Goal: Complete application form

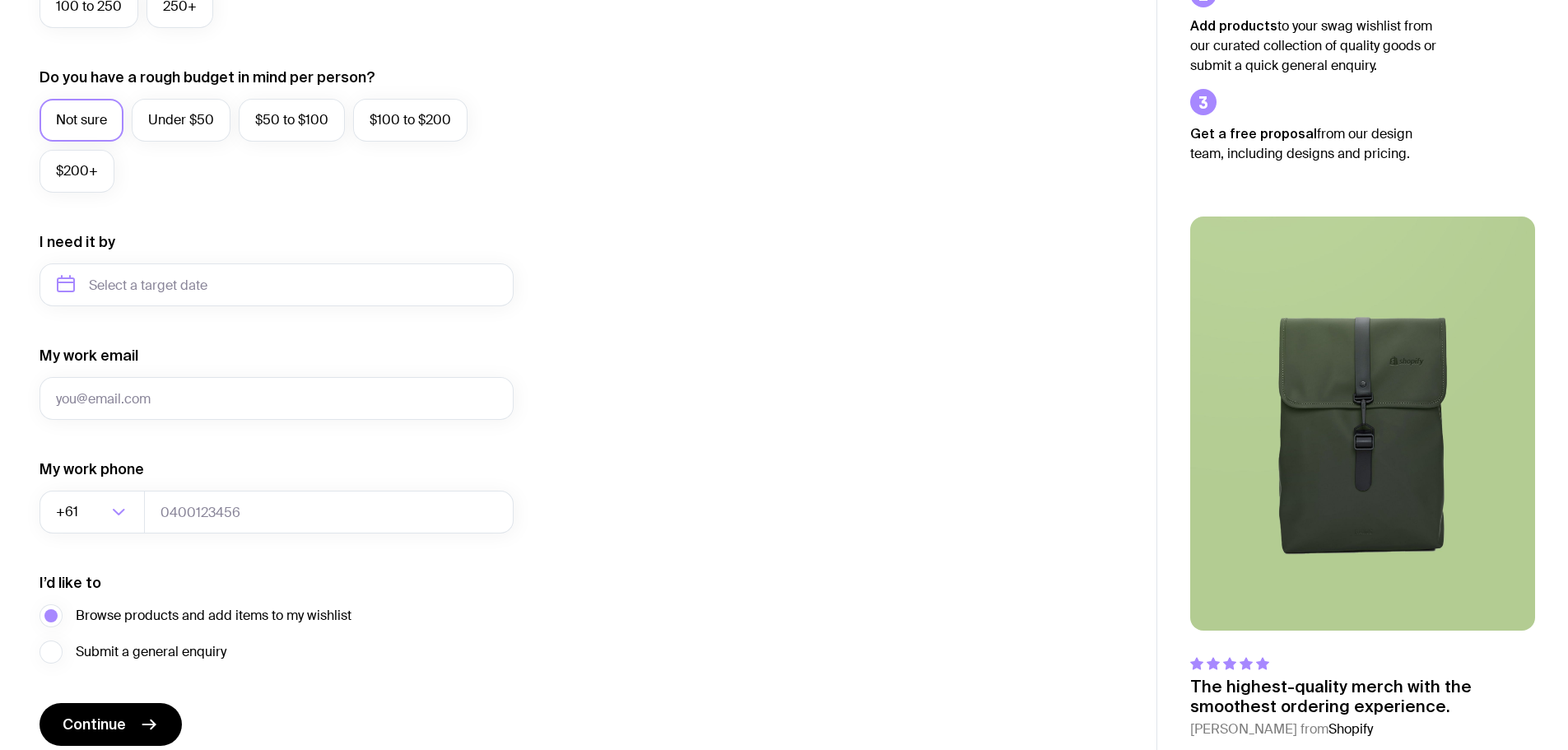
scroll to position [649, 0]
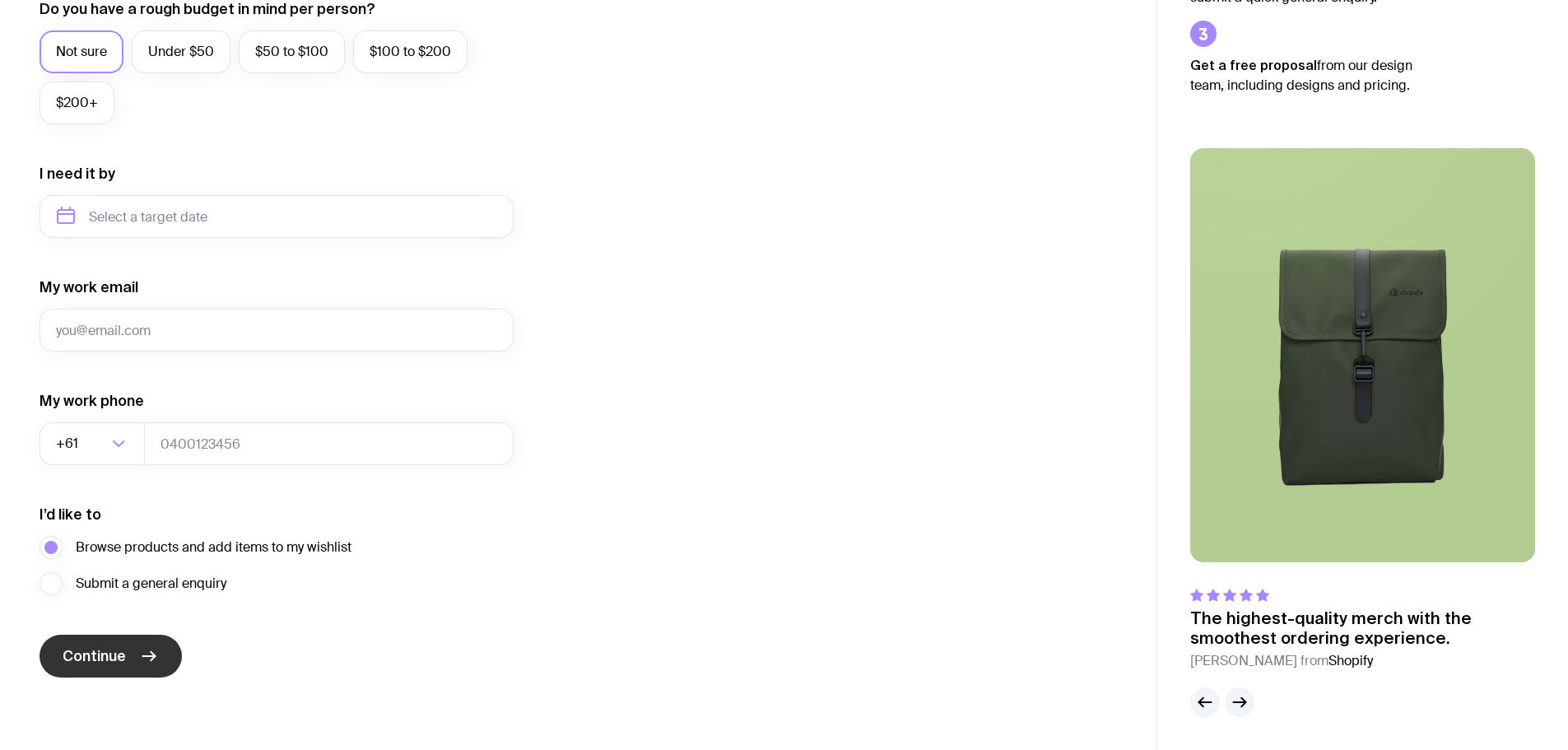
click at [97, 662] on span "Continue" at bounding box center [95, 657] width 64 height 20
click at [190, 326] on input "My work email" at bounding box center [276, 330] width 474 height 43
type input "[EMAIL_ADDRESS][DOMAIN_NAME]"
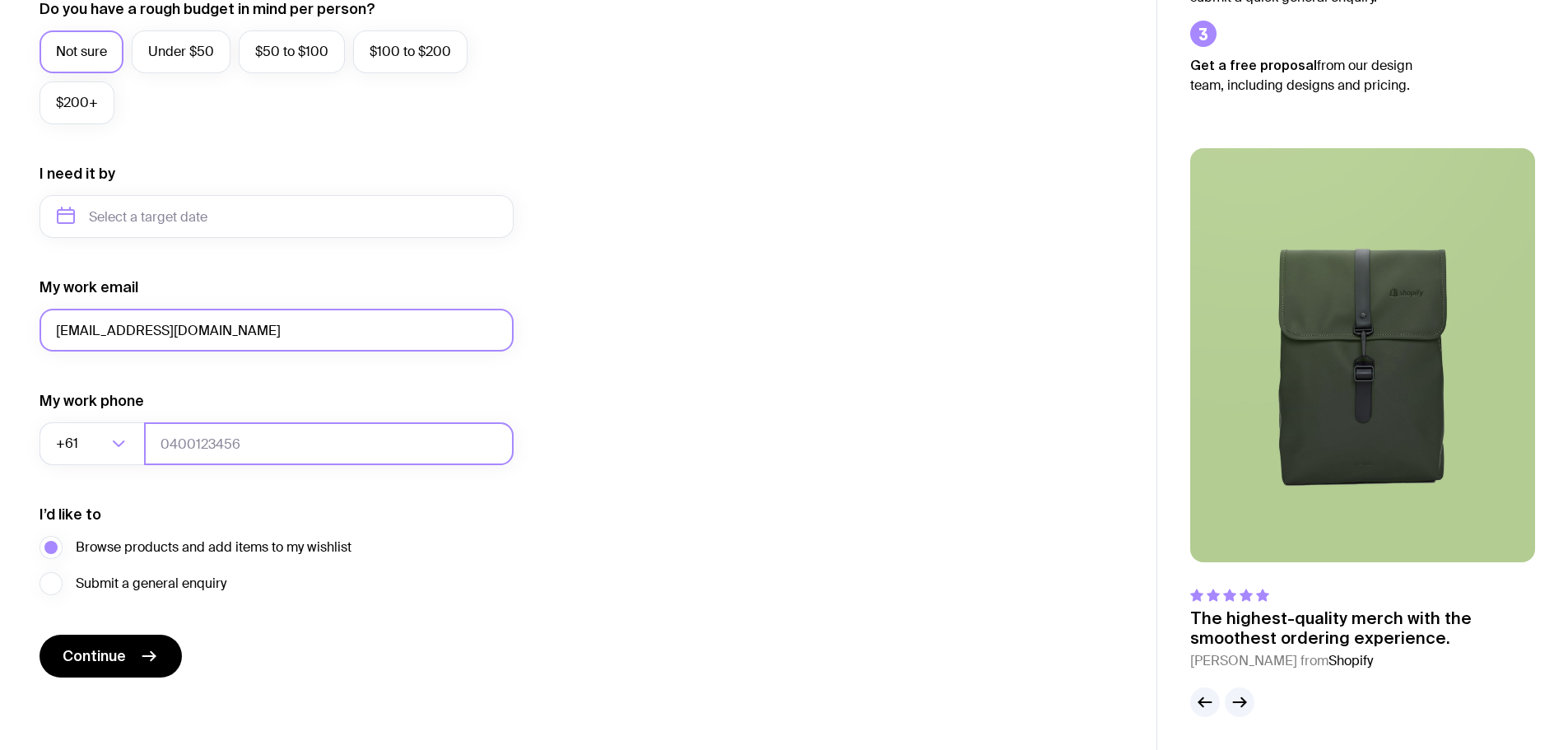
type input "0413850450"
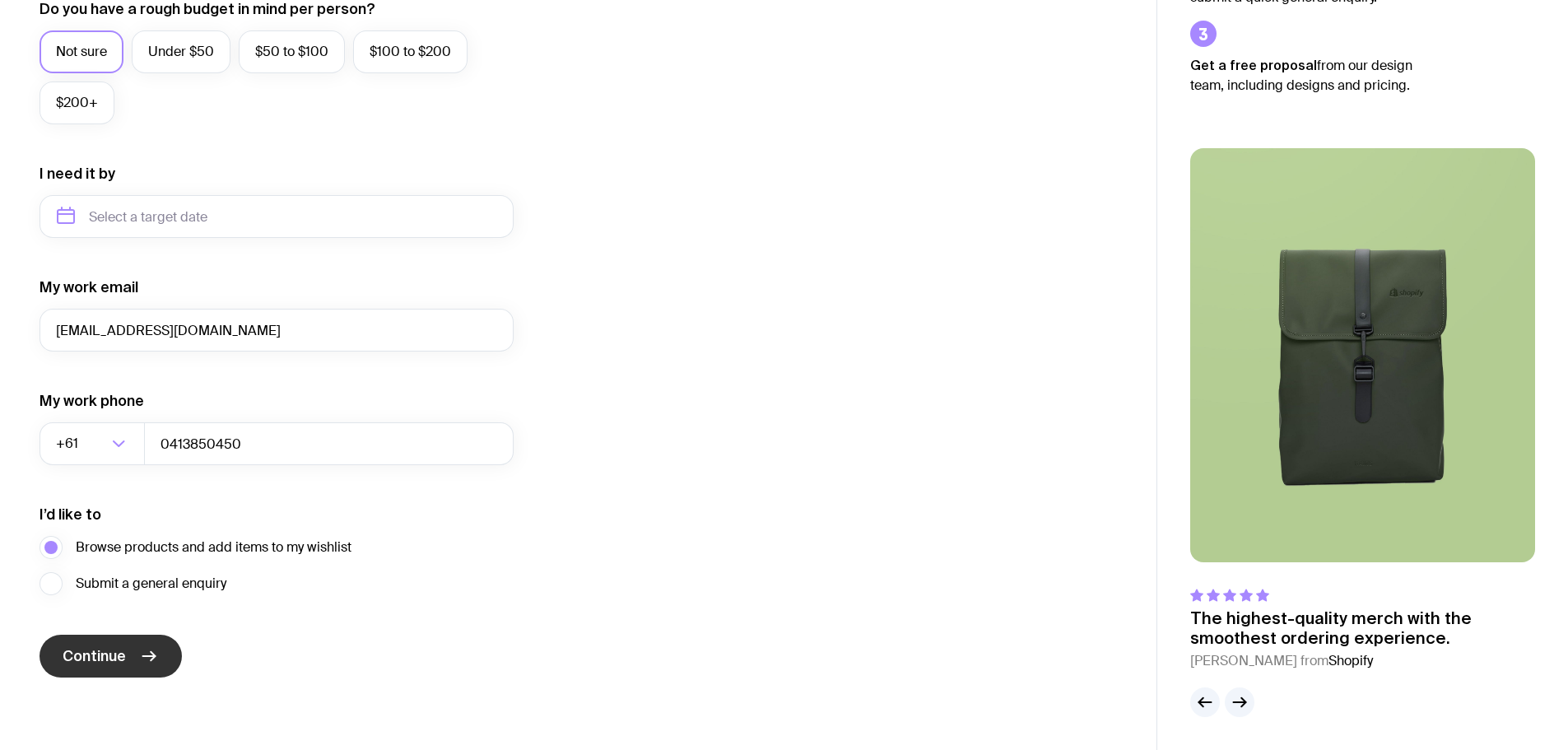
click at [120, 664] on span "Continue" at bounding box center [95, 657] width 64 height 20
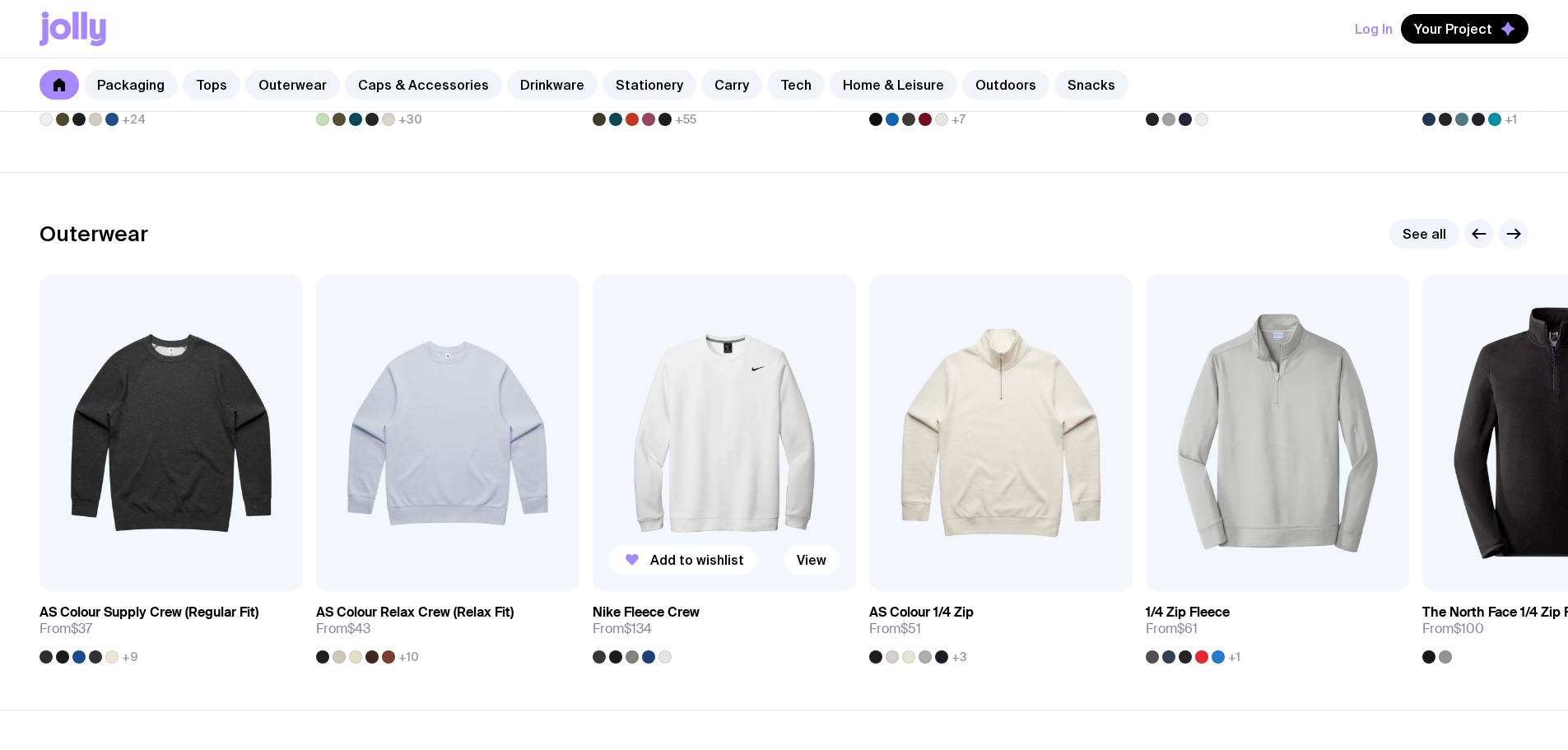
scroll to position [1235, 0]
